Goal: Task Accomplishment & Management: Manage account settings

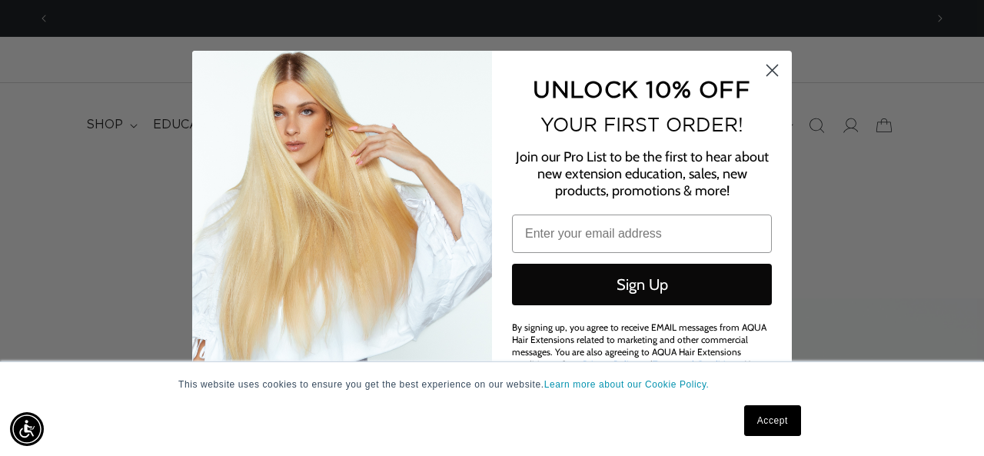
scroll to position [0, 875]
type input "[EMAIL_ADDRESS][DOMAIN_NAME]"
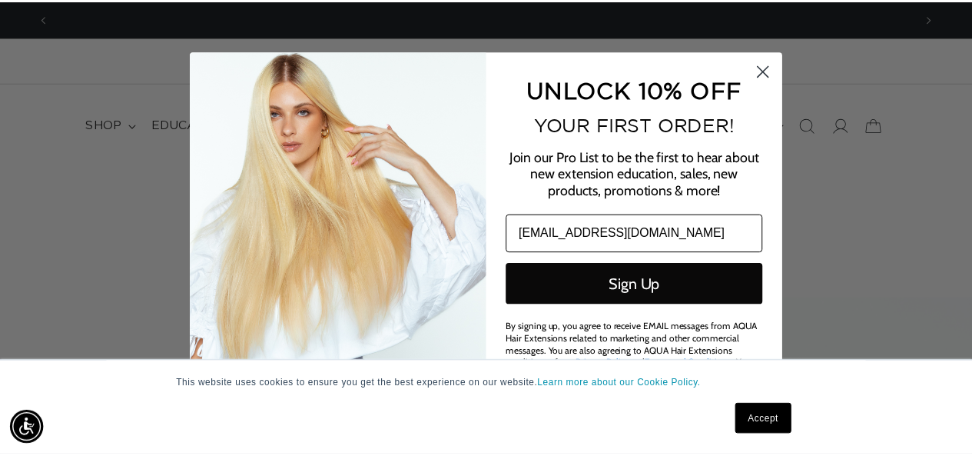
scroll to position [0, 1749]
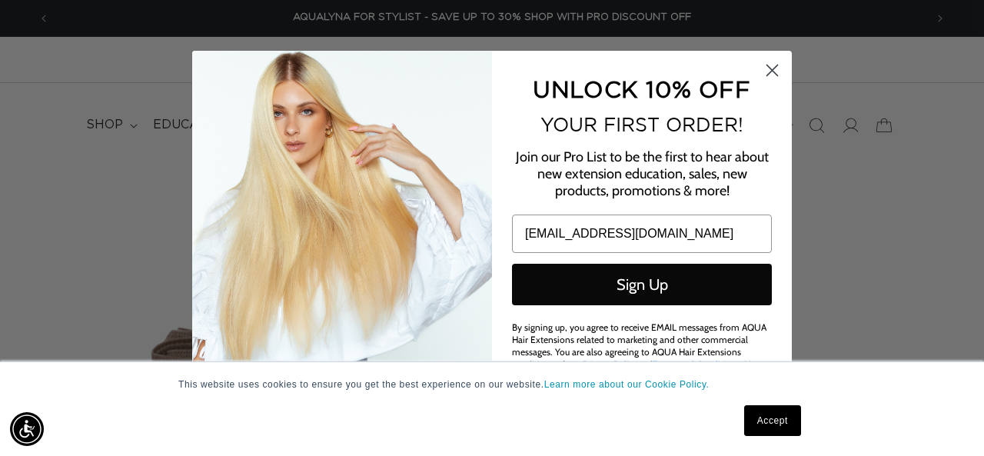
click at [769, 67] on circle "Close dialog" at bounding box center [771, 70] width 25 height 25
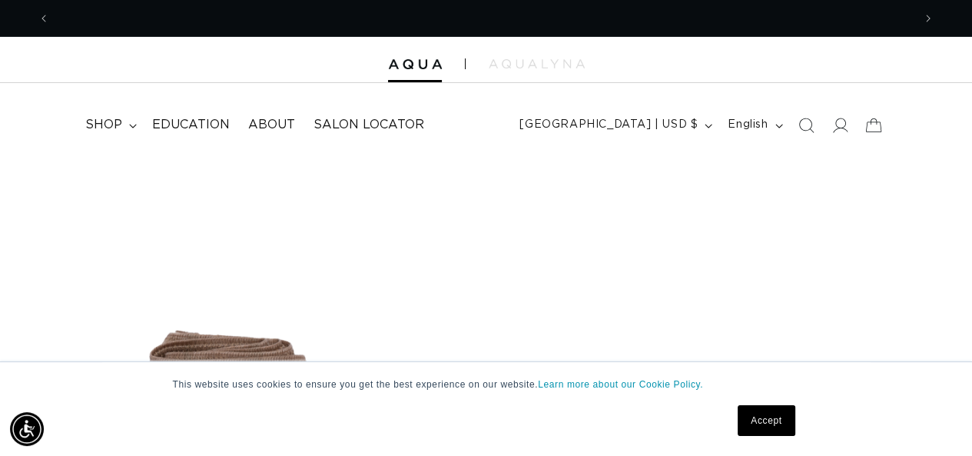
scroll to position [0, 0]
click at [840, 118] on icon at bounding box center [840, 125] width 16 height 16
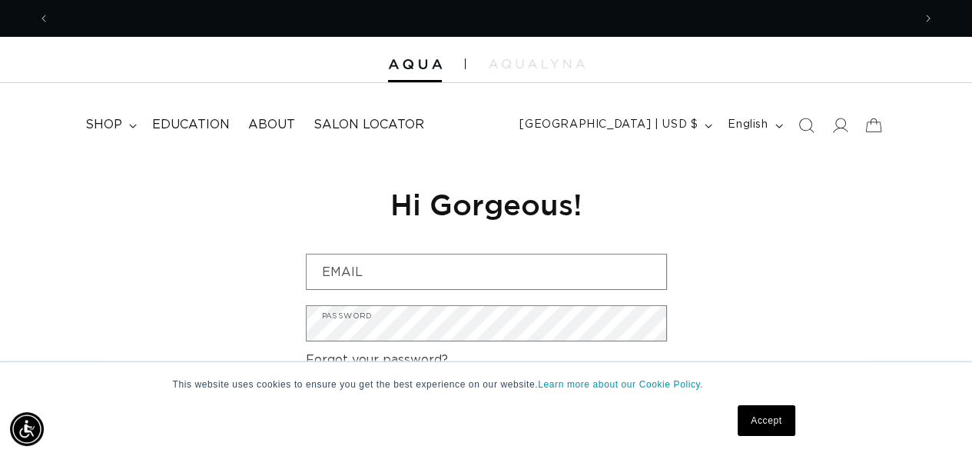
scroll to position [0, 862]
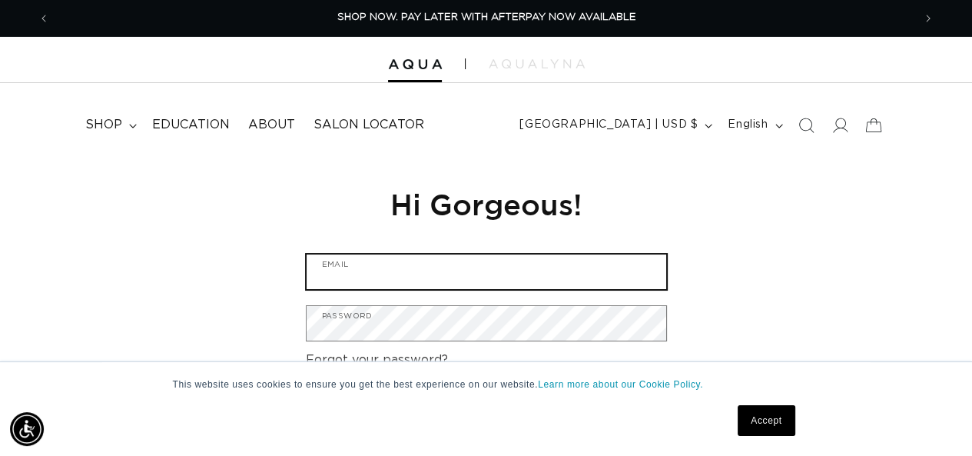
type input "[EMAIL_ADDRESS][DOMAIN_NAME]"
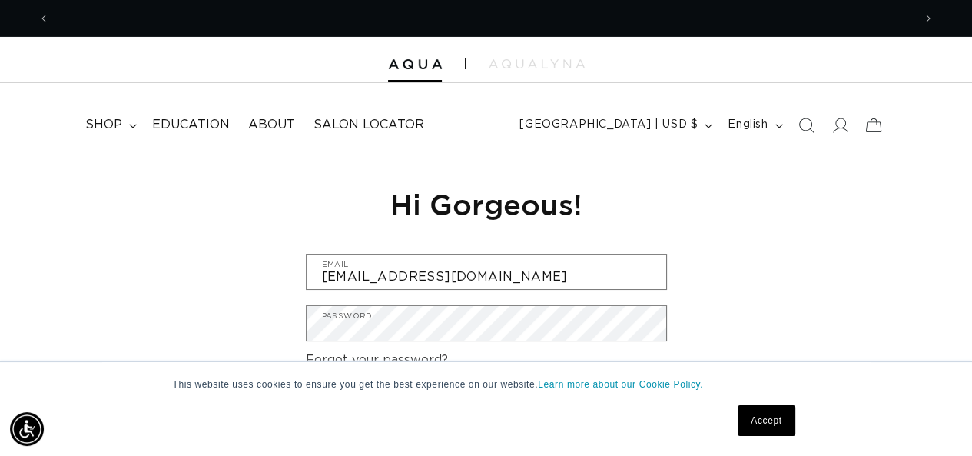
scroll to position [0, 1725]
